Goal: Understand process/instructions: Learn about a topic

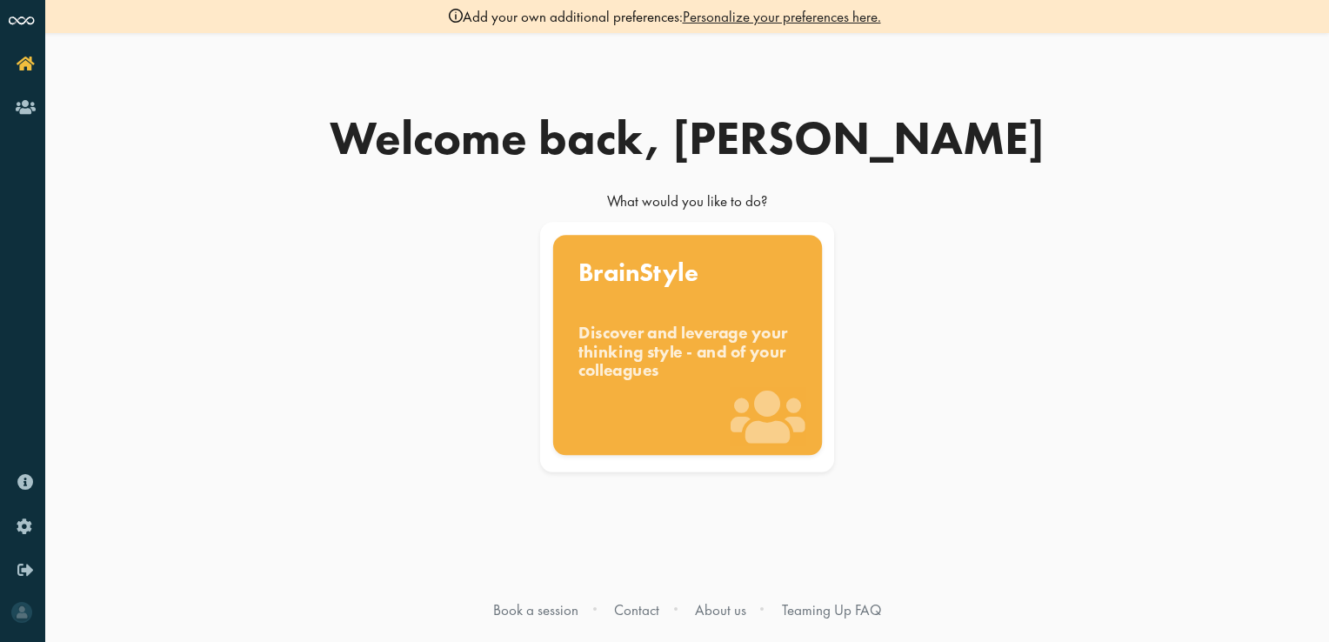
click at [685, 366] on div "Discover and leverage your thinking style - and of your colleagues" at bounding box center [687, 352] width 218 height 58
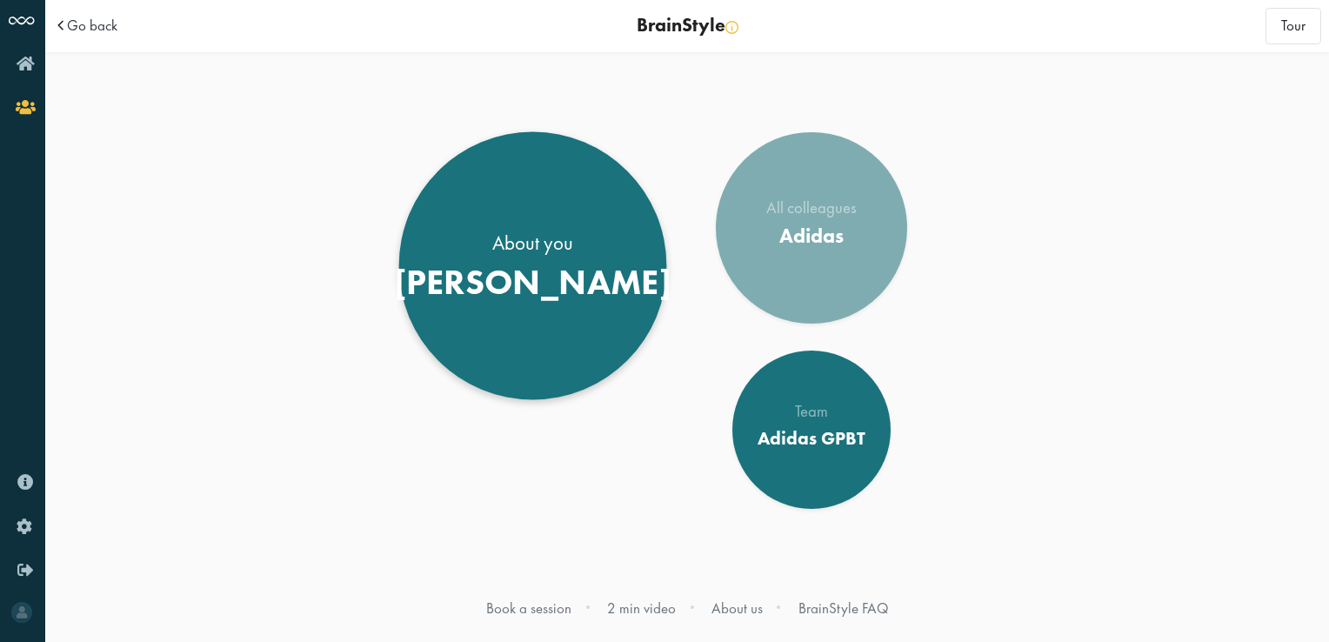
click at [571, 303] on div "[PERSON_NAME]" at bounding box center [532, 282] width 277 height 42
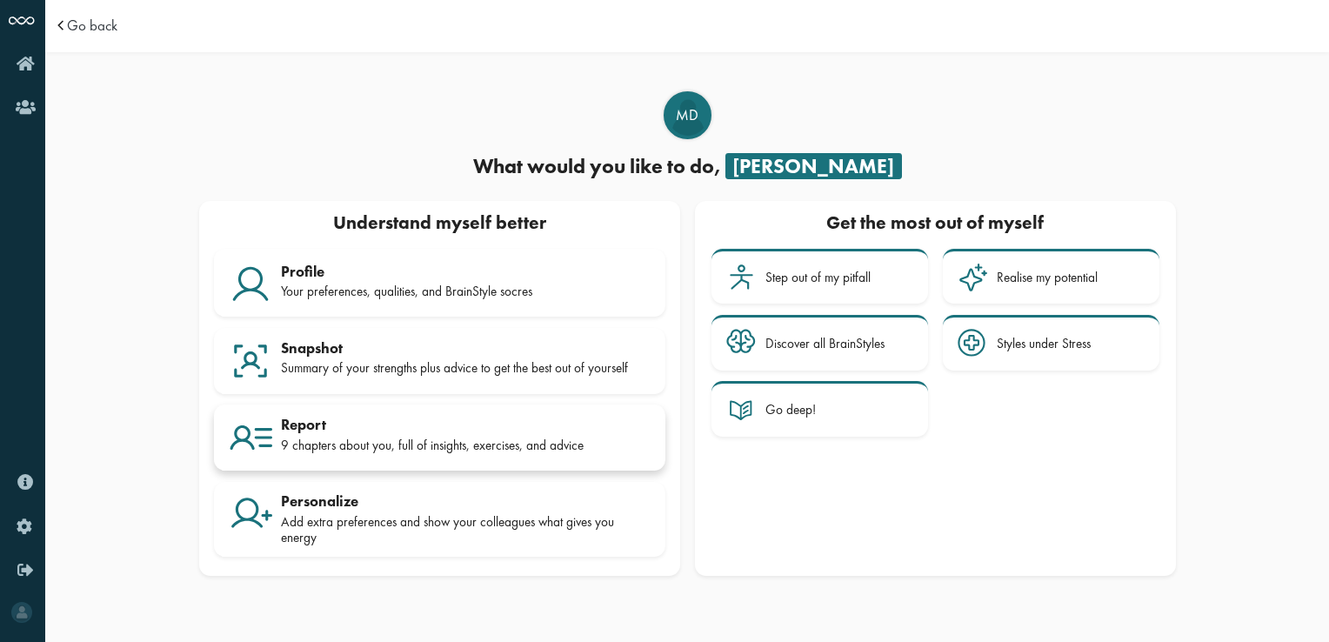
click at [558, 418] on div "Report" at bounding box center [466, 424] width 370 height 17
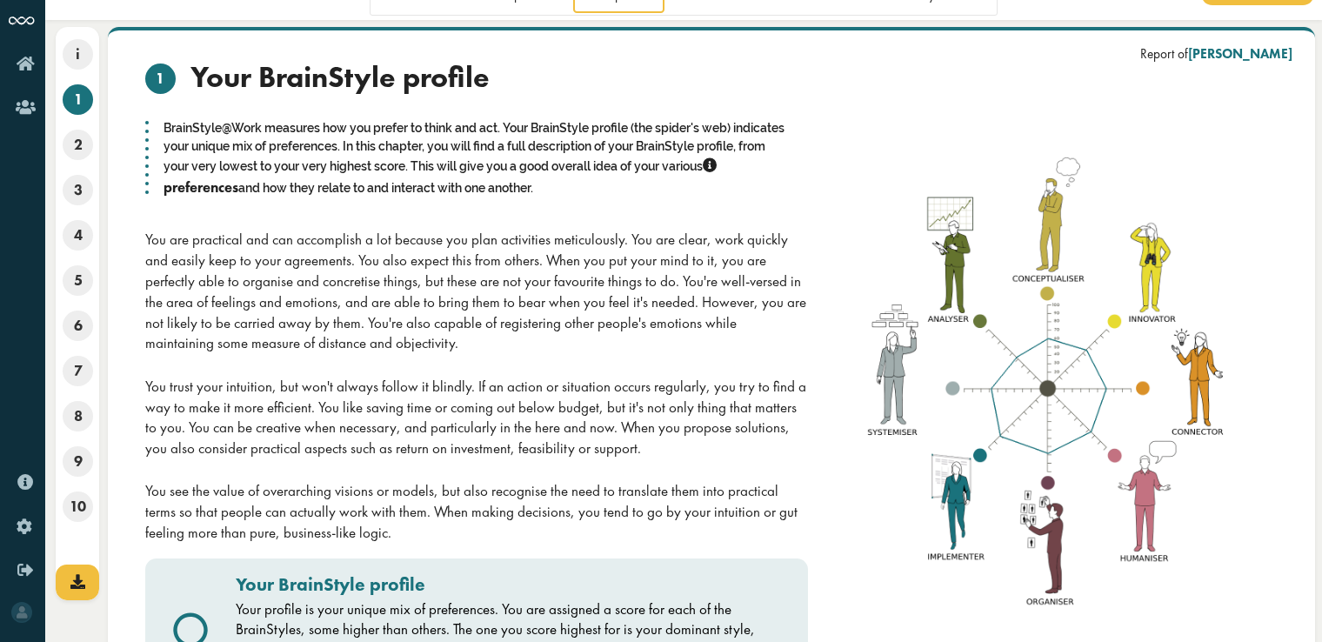
scroll to position [63, 0]
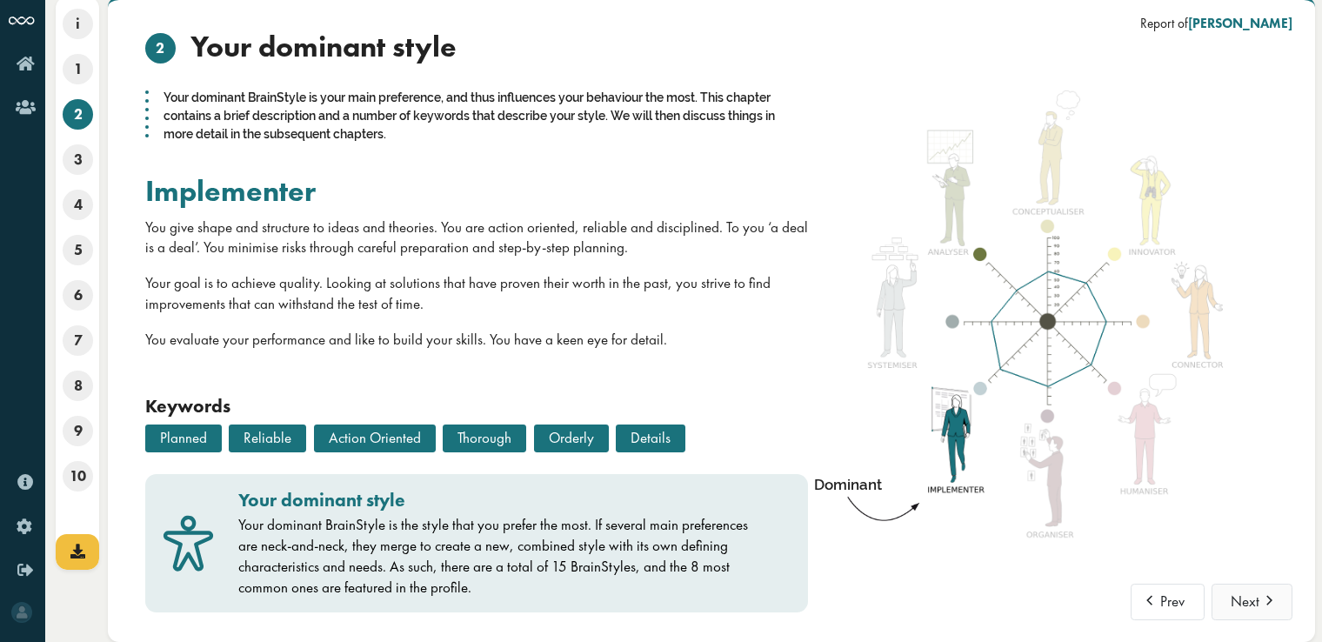
click at [1241, 593] on button "Next" at bounding box center [1252, 602] width 81 height 37
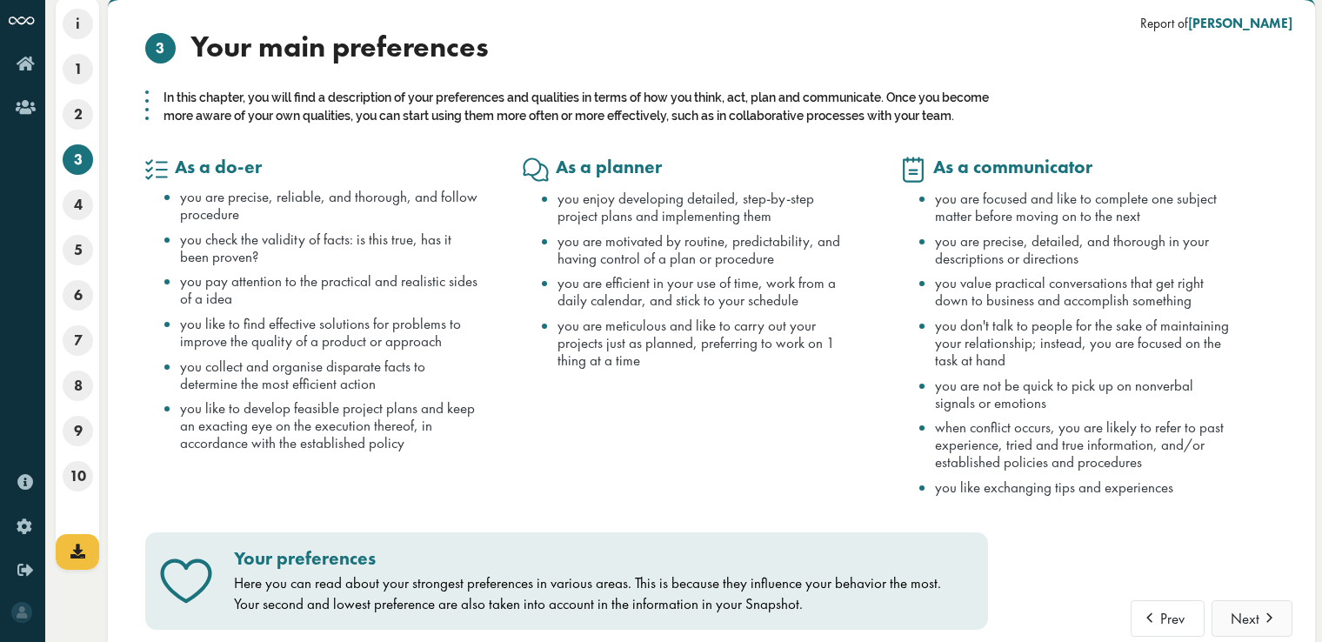
click at [1243, 628] on button "Next" at bounding box center [1252, 618] width 81 height 37
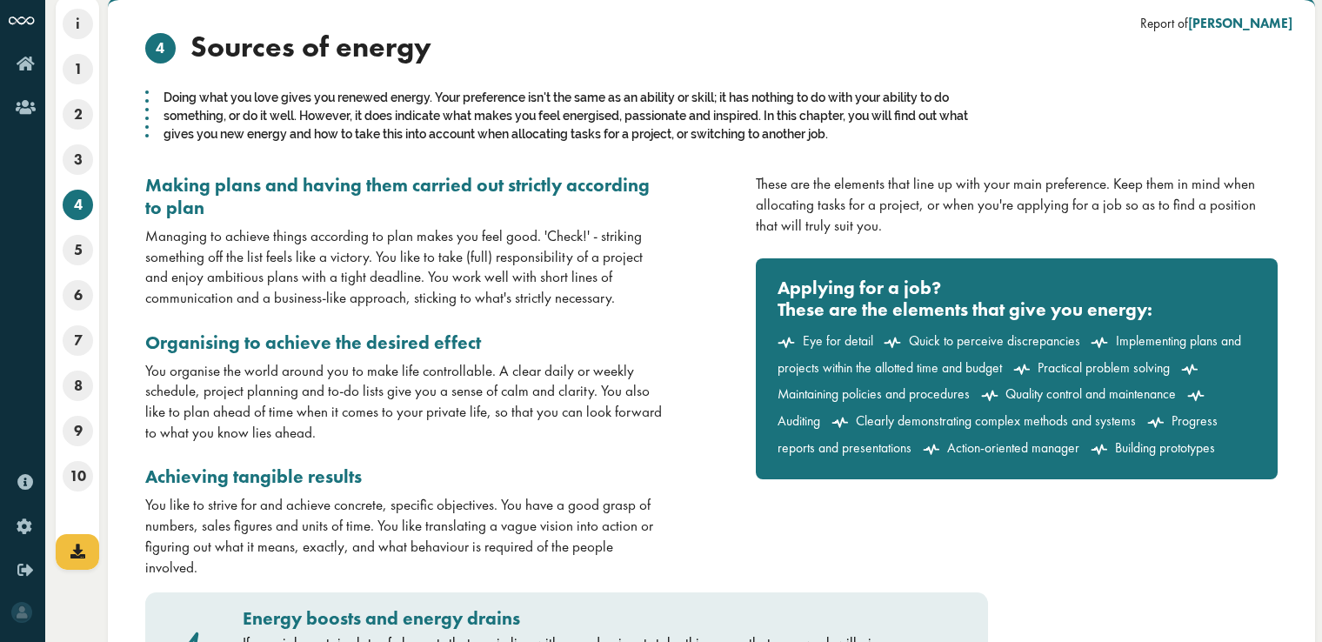
click at [1243, 628] on div "Energy boosts and energy drains If your job contains lots of elements that are …" at bounding box center [711, 654] width 1159 height 153
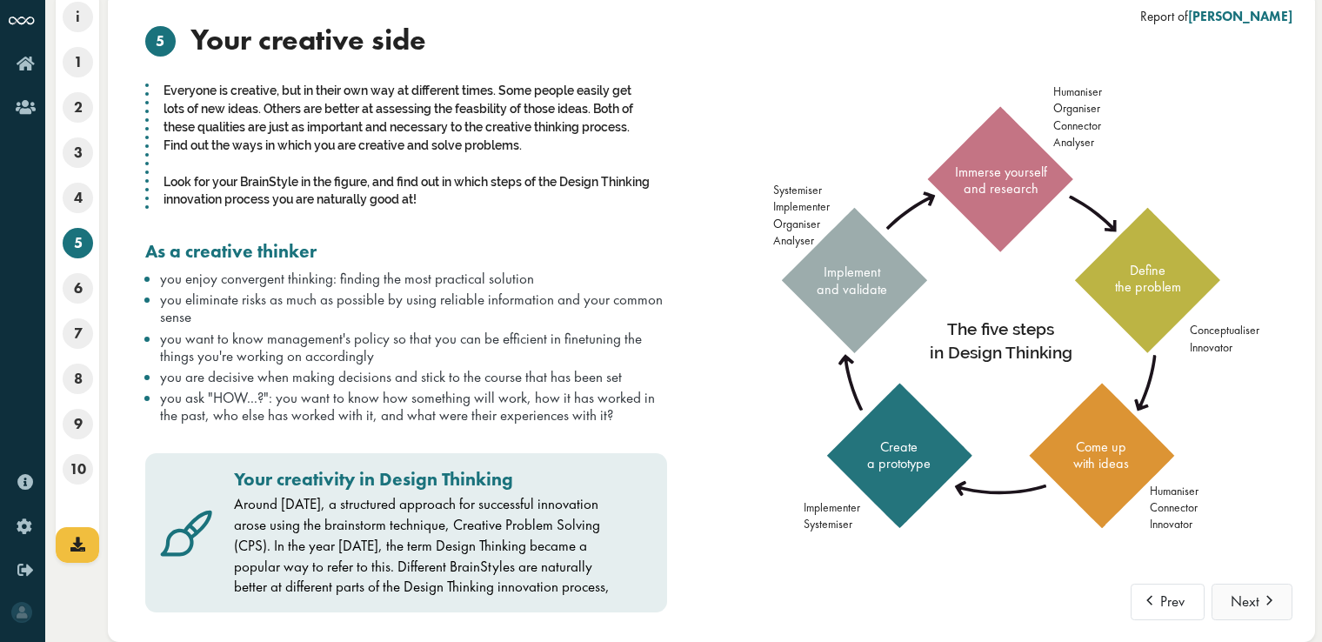
click at [1240, 591] on button "Next" at bounding box center [1252, 602] width 81 height 37
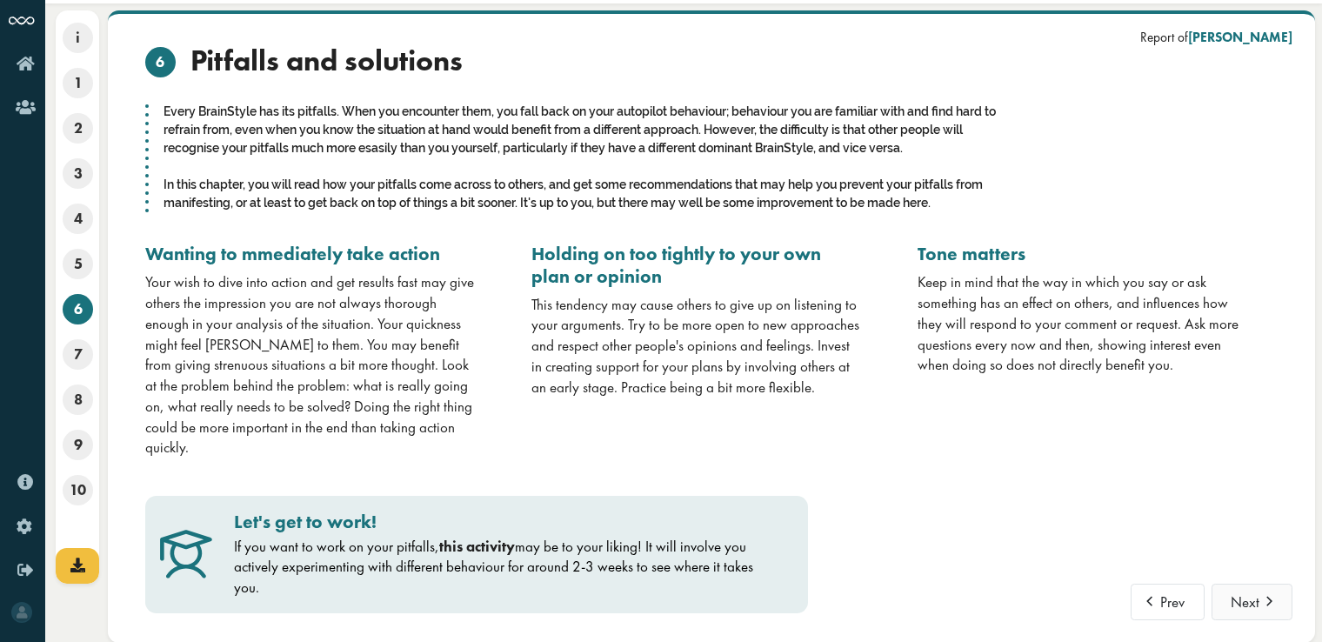
click at [1242, 597] on button "Next" at bounding box center [1252, 602] width 81 height 37
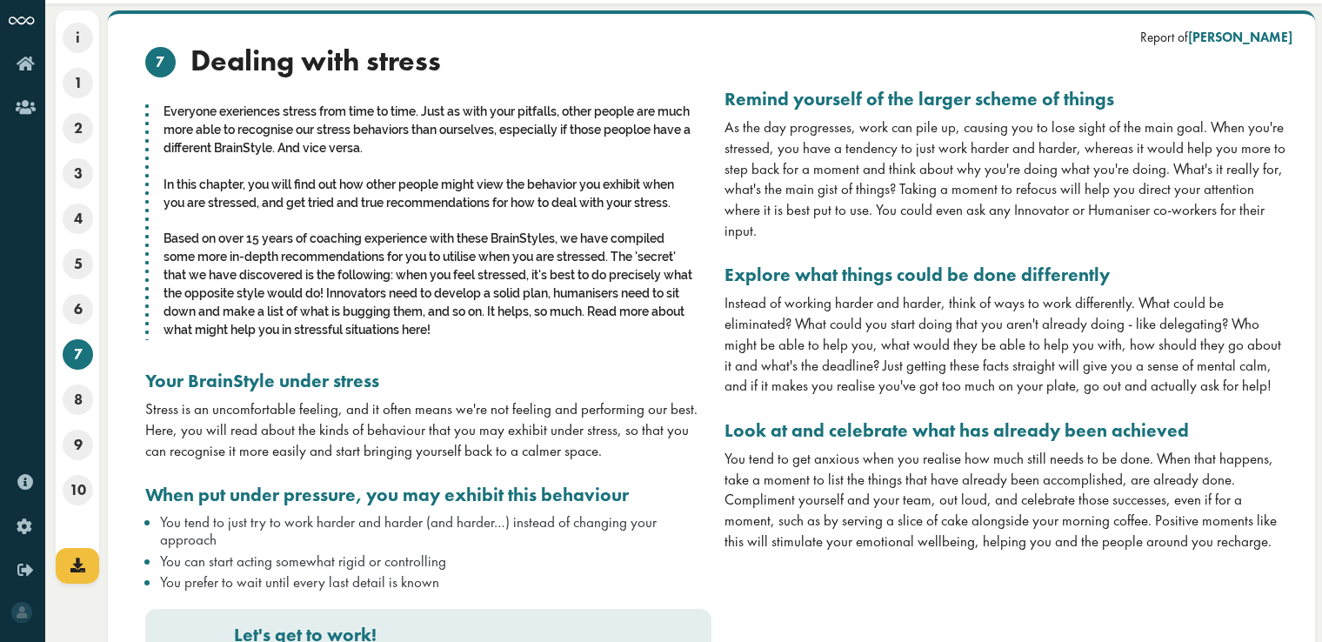
scroll to position [70, 0]
